Goal: Task Accomplishment & Management: Use online tool/utility

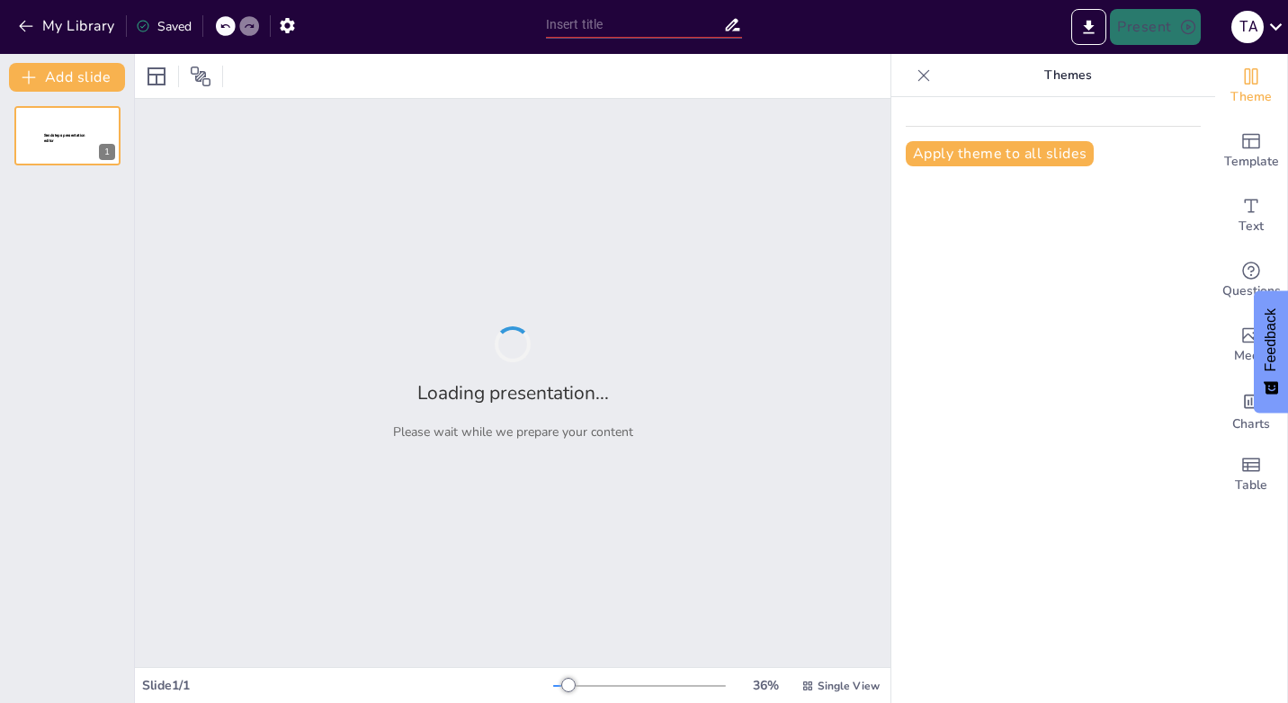
type input "Transformasi Komunikasi Melalui Teknologi Informasi dan Komunikasi (TIK)"
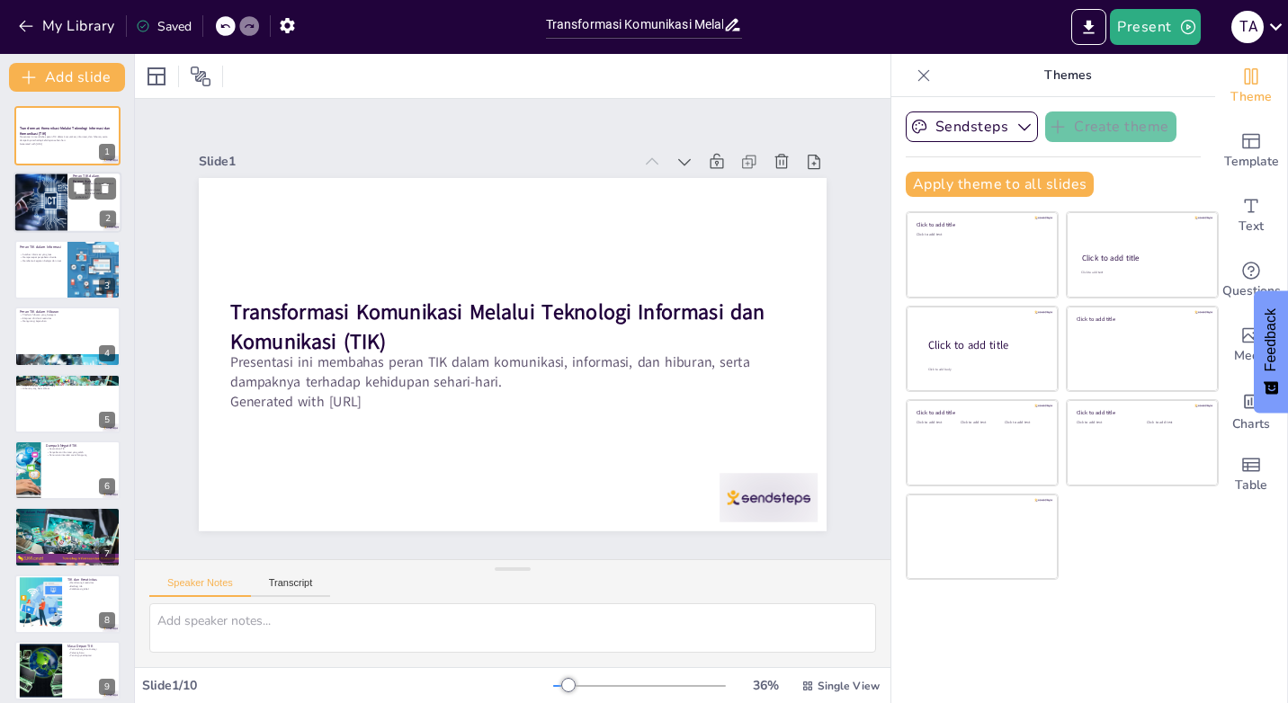
click at [58, 206] on div at bounding box center [41, 203] width 92 height 61
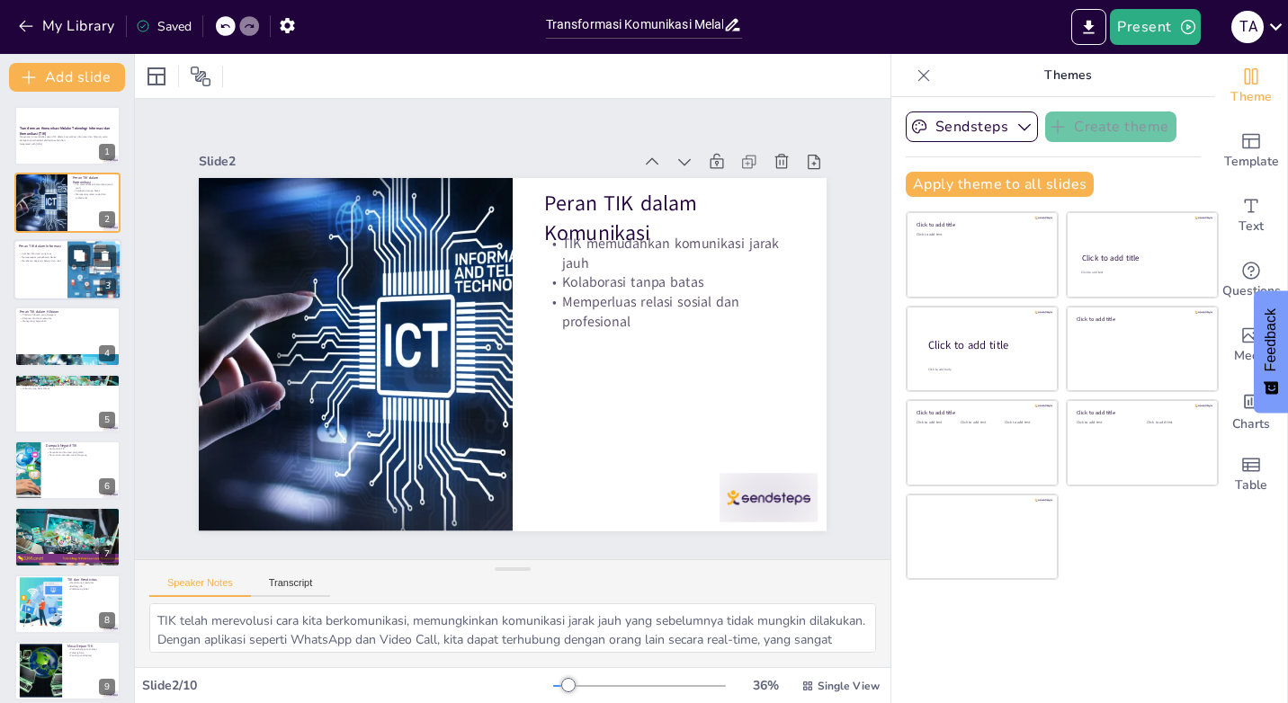
click at [57, 280] on div at bounding box center [67, 269] width 108 height 61
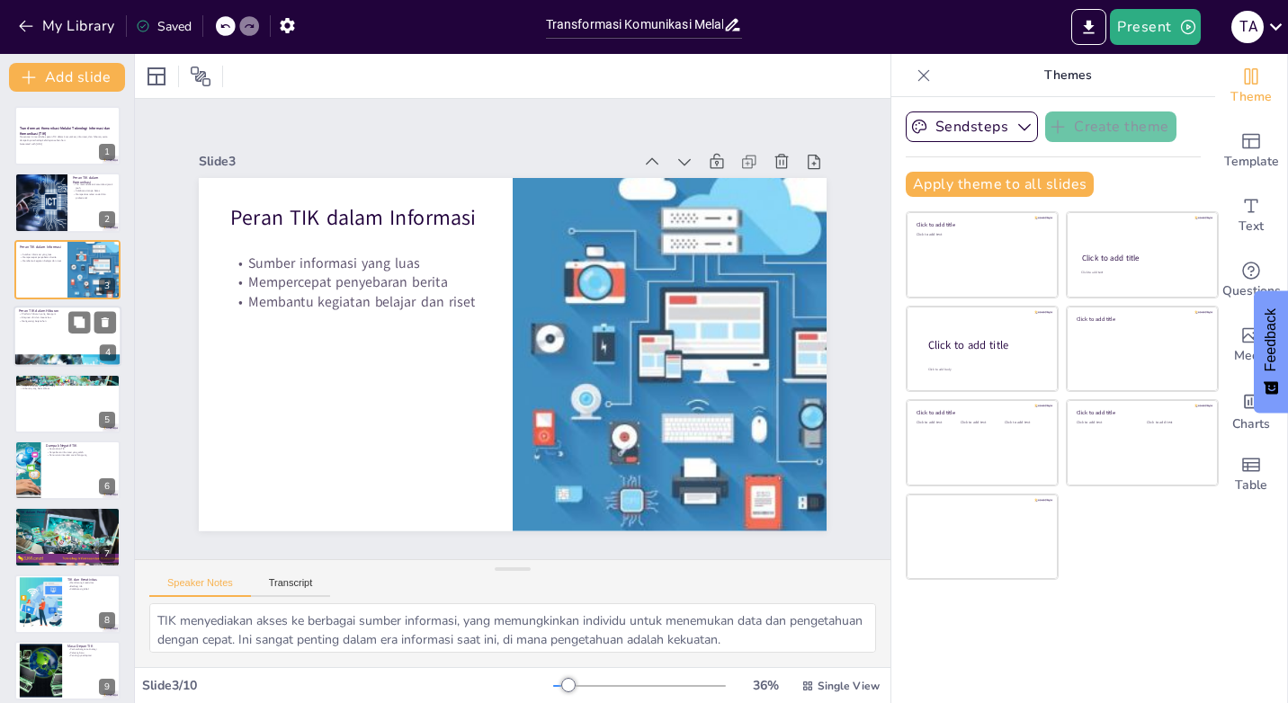
click at [53, 351] on div at bounding box center [67, 336] width 108 height 61
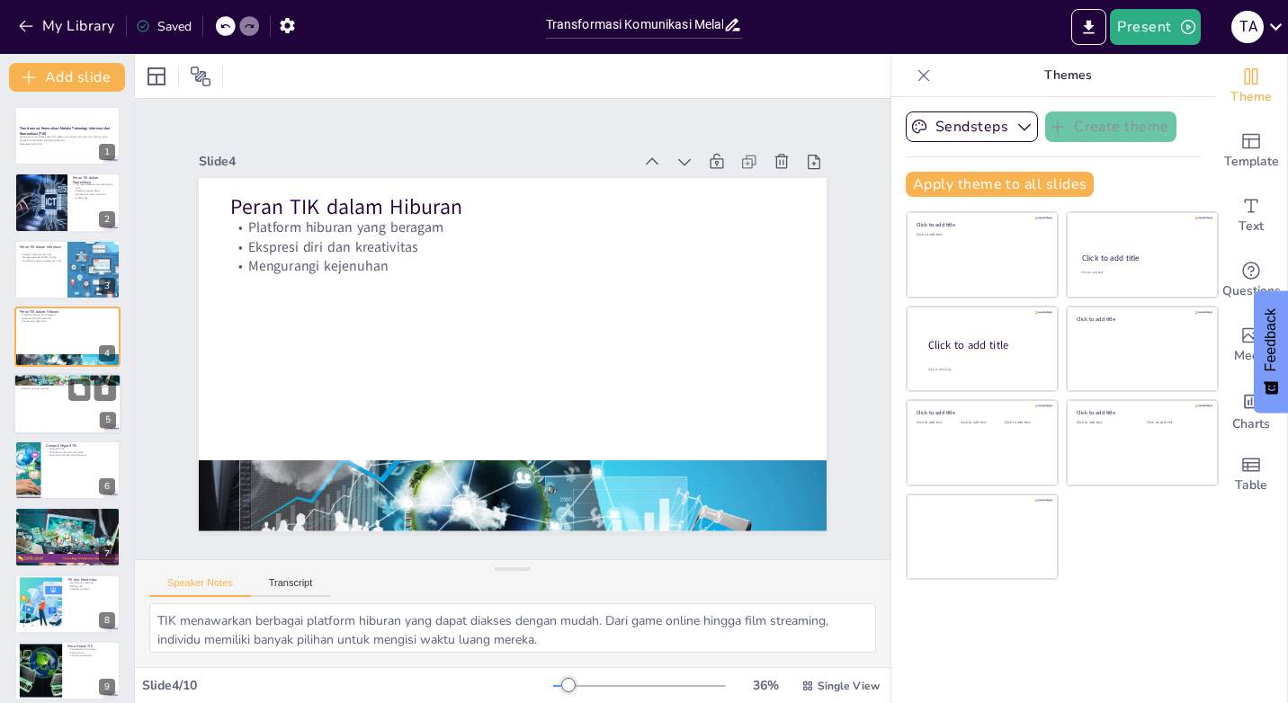
click at [51, 427] on div at bounding box center [67, 403] width 108 height 61
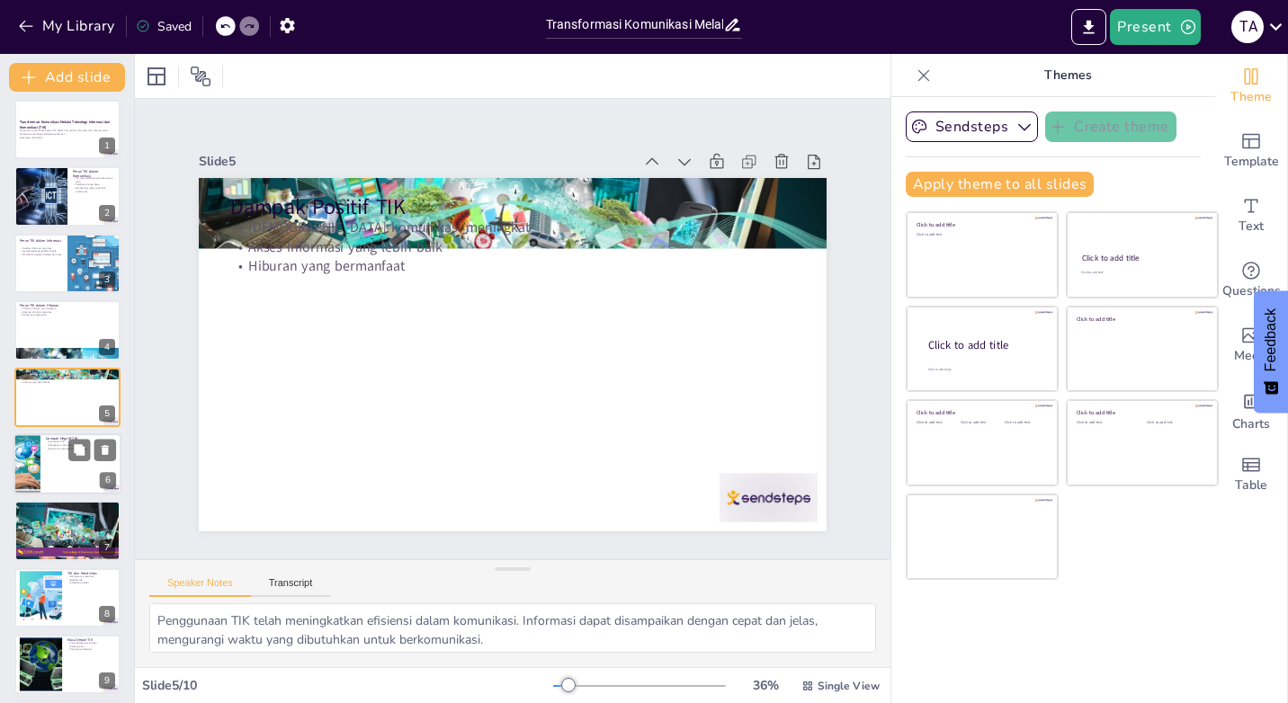
click at [58, 471] on div at bounding box center [67, 464] width 108 height 61
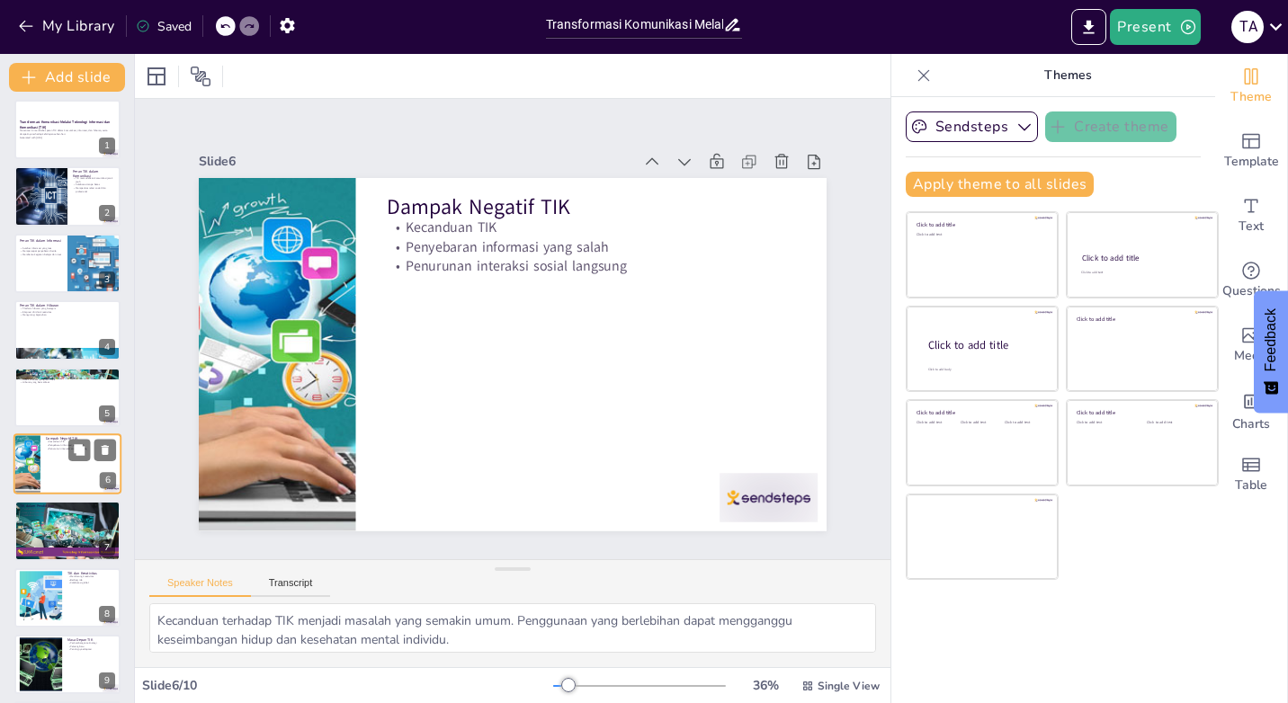
scroll to position [73, 0]
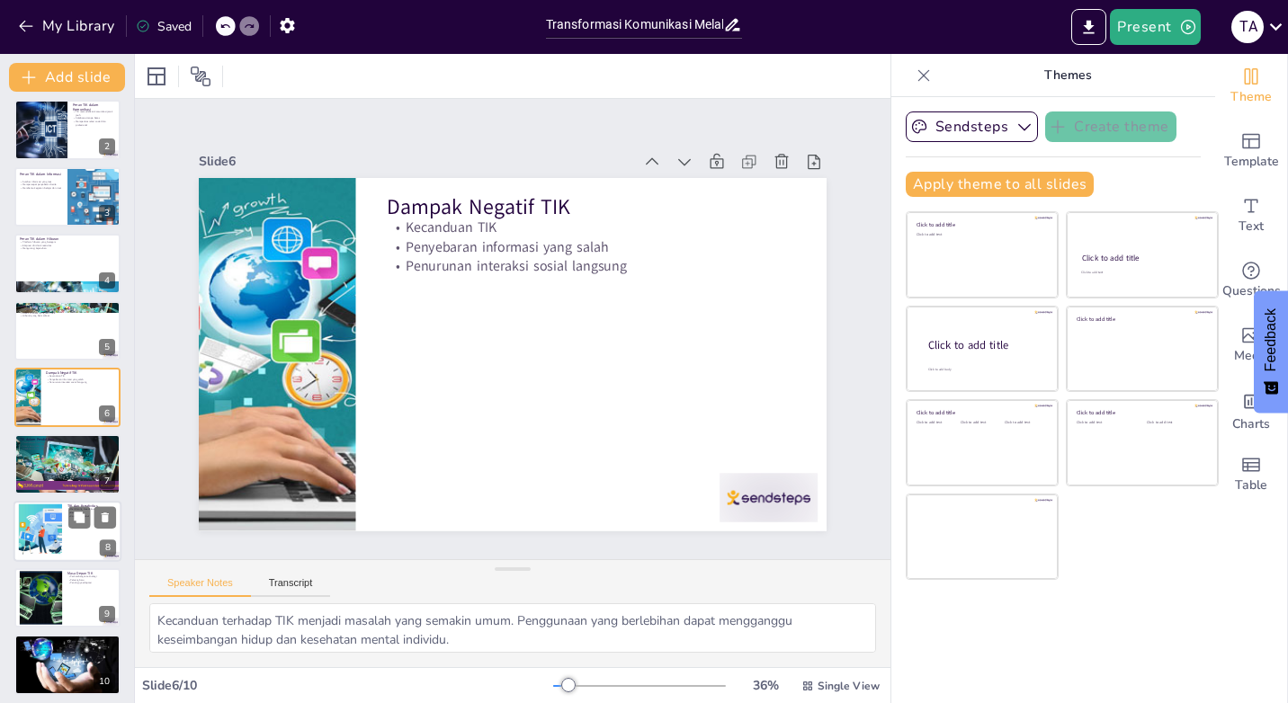
click at [58, 538] on div at bounding box center [40, 531] width 97 height 55
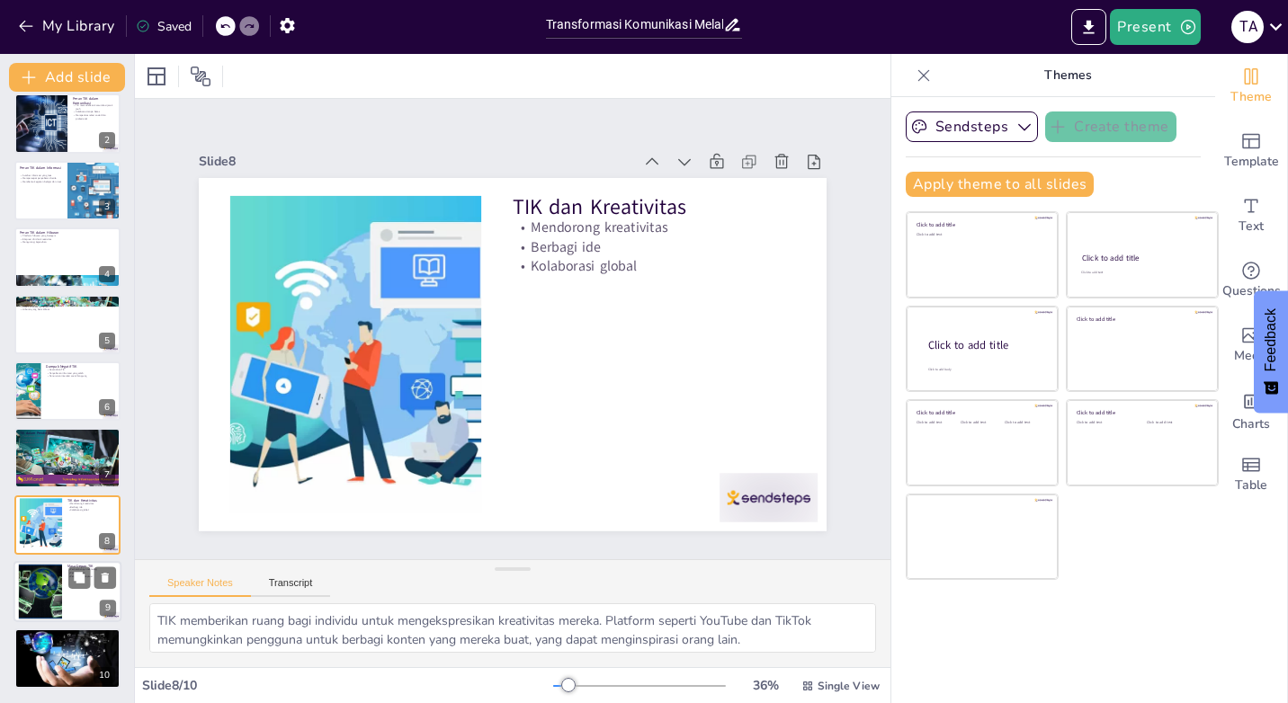
click at [53, 604] on div at bounding box center [40, 592] width 80 height 55
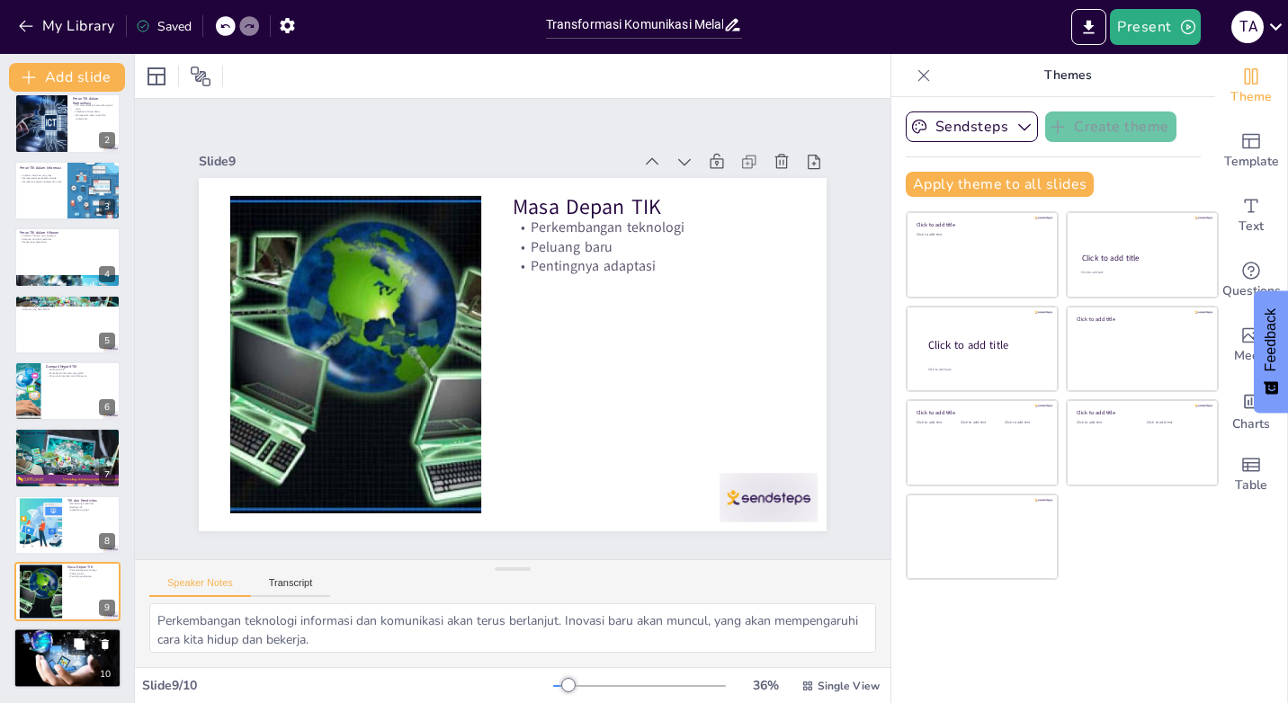
click at [59, 652] on div at bounding box center [67, 659] width 108 height 61
type textarea "TIK memiliki peran yang sangat penting dalam kehidupan modern. Dari komunikasi …"
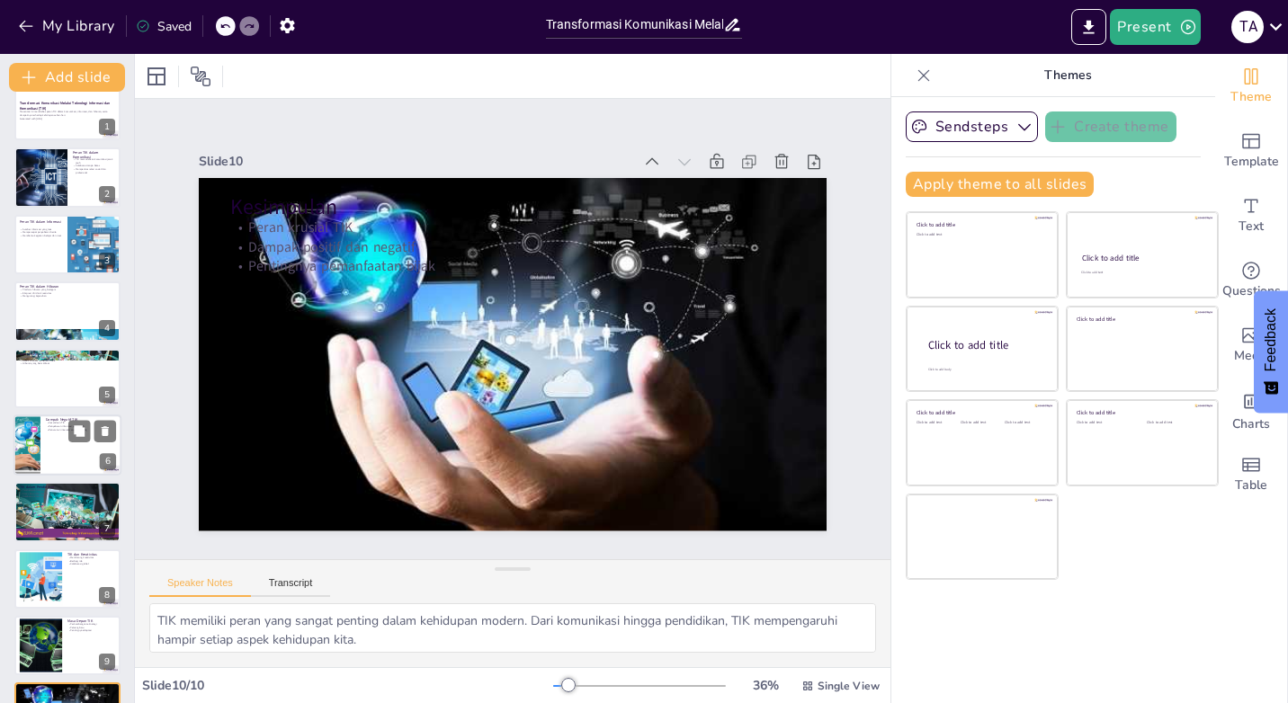
scroll to position [0, 0]
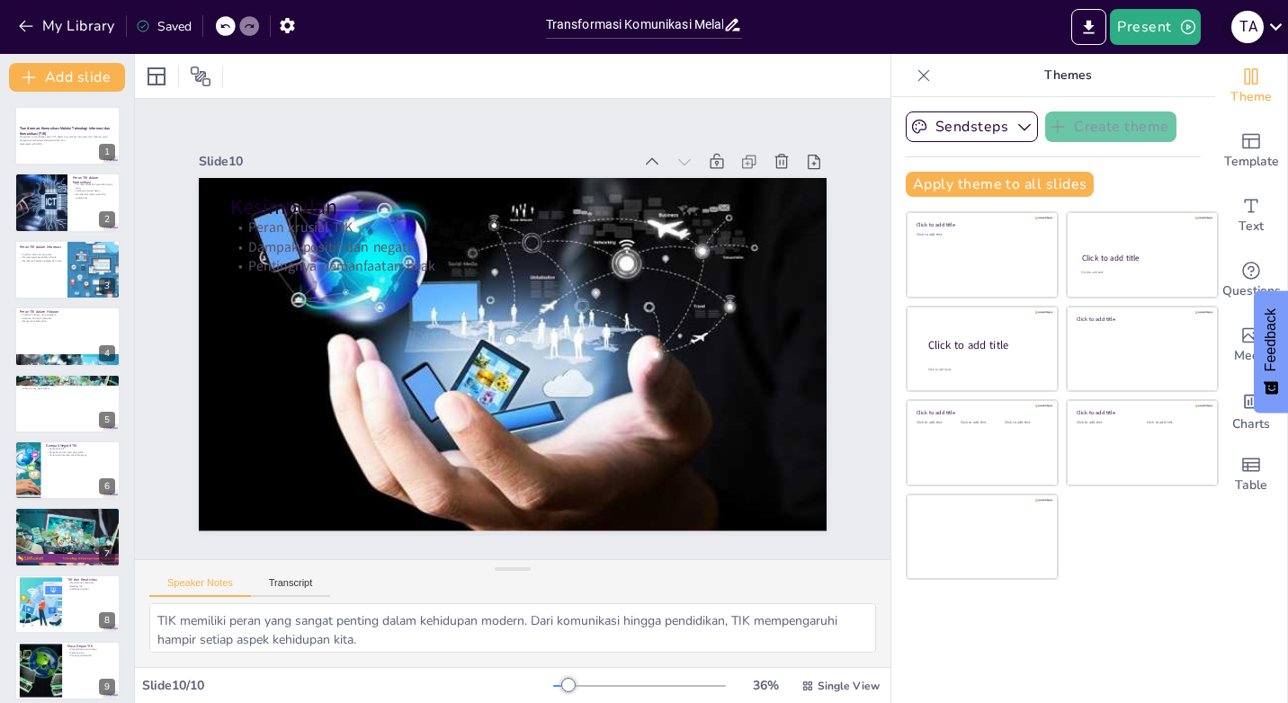
click at [1245, 30] on div "T A" at bounding box center [1248, 27] width 32 height 32
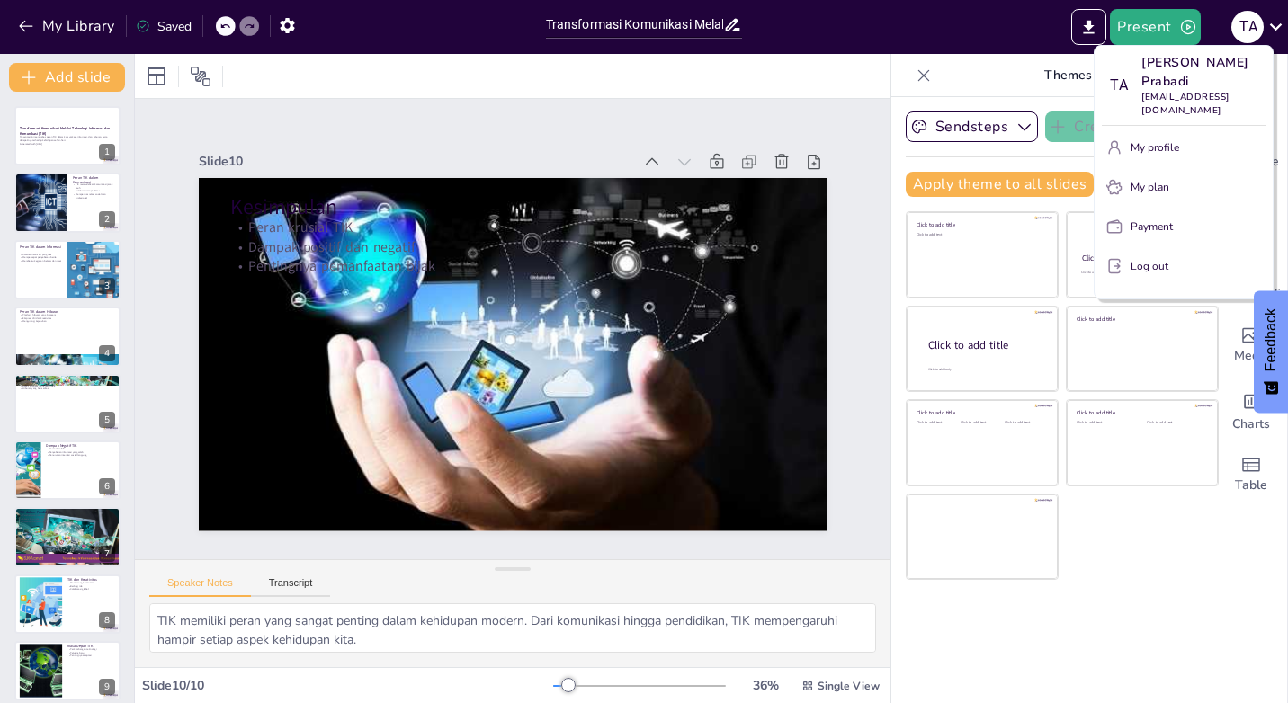
click at [1144, 272] on p "Log out" at bounding box center [1150, 266] width 38 height 16
